Goal: Information Seeking & Learning: Learn about a topic

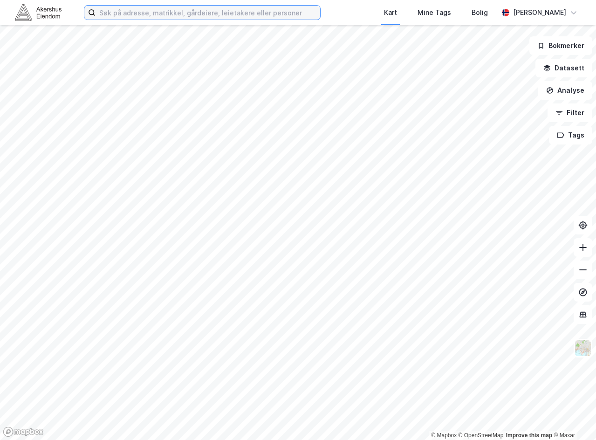
click at [125, 13] on input at bounding box center [208, 13] width 225 height 14
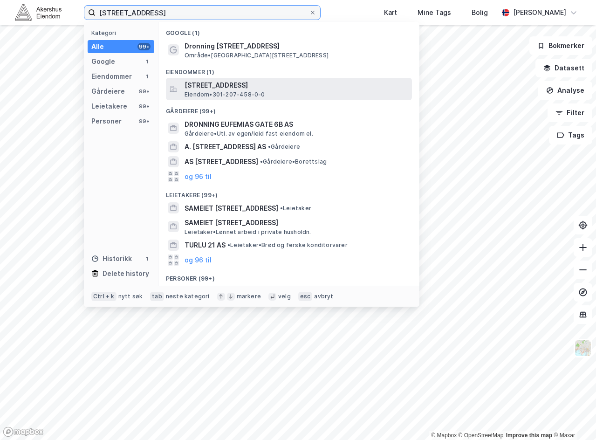
type input "[STREET_ADDRESS]"
click at [216, 91] on span "Eiendom • 301-207-458-0-0" at bounding box center [225, 94] width 81 height 7
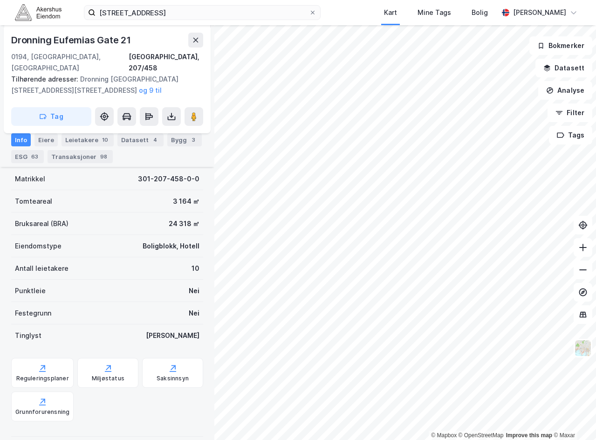
scroll to position [185, 0]
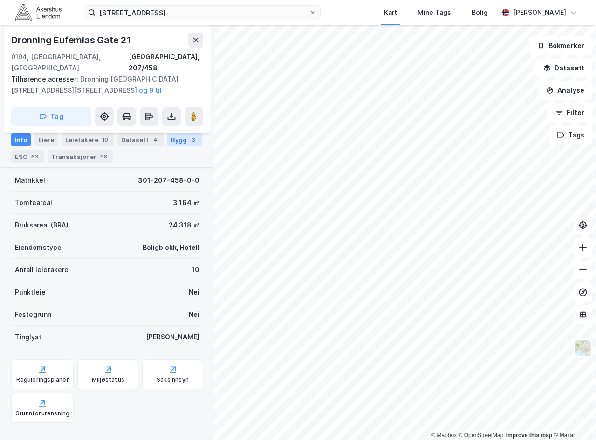
click at [169, 145] on div "Bygg 3" at bounding box center [184, 139] width 34 height 13
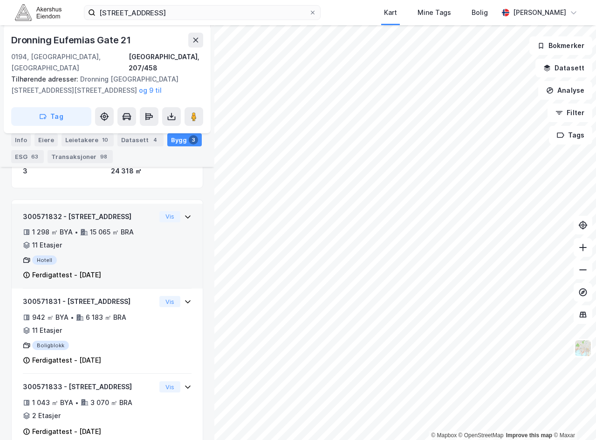
scroll to position [178, 0]
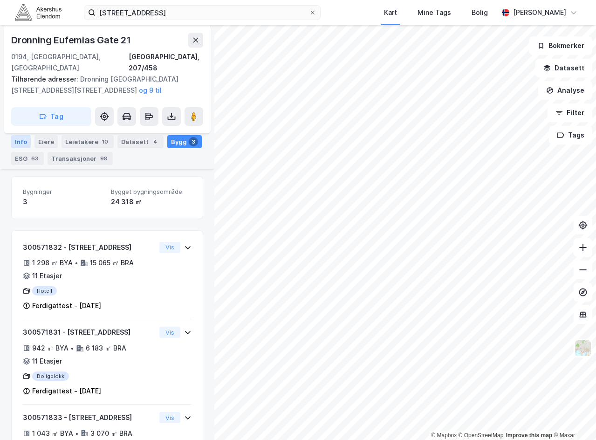
click at [25, 139] on div "Info" at bounding box center [21, 141] width 20 height 13
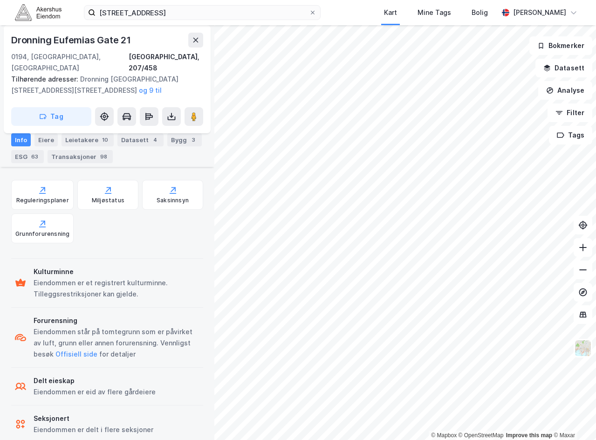
scroll to position [371, 0]
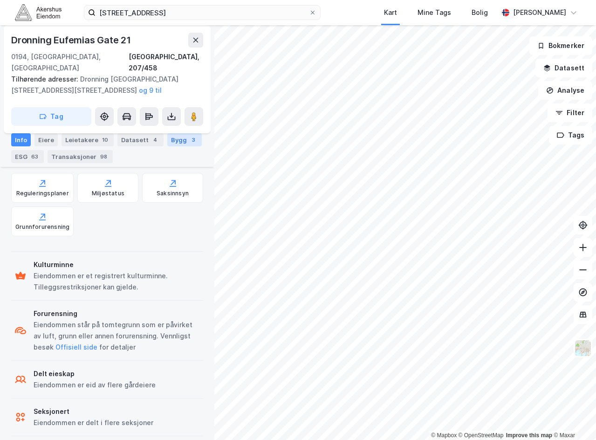
click at [174, 140] on div "Bygg 3" at bounding box center [184, 139] width 34 height 13
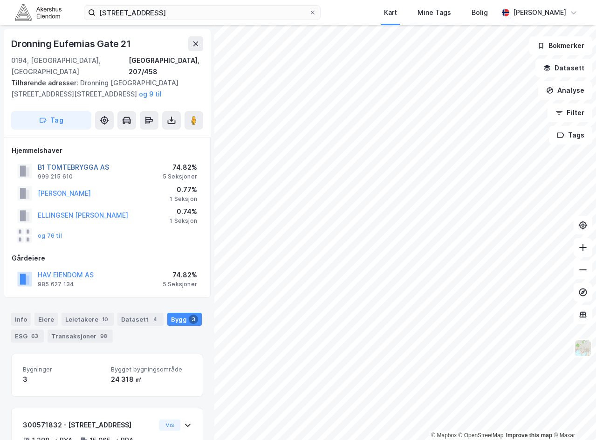
click at [0, 0] on button "B1 TOMTEBRYGGA AS" at bounding box center [0, 0] width 0 height 0
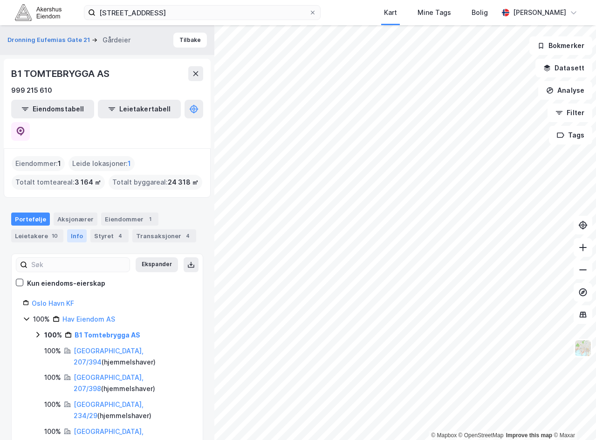
click at [78, 229] on div "Info" at bounding box center [77, 235] width 20 height 13
